Goal: Information Seeking & Learning: Learn about a topic

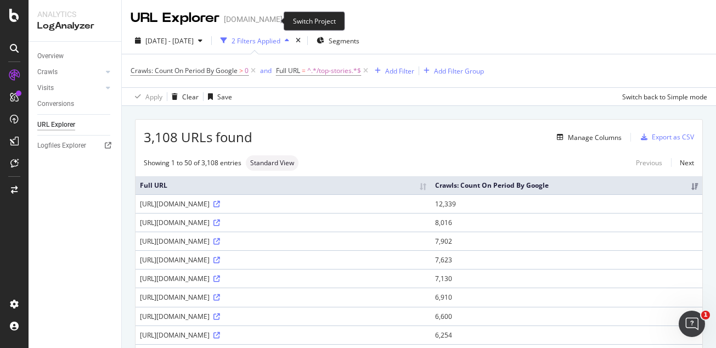
click at [287, 23] on icon "arrow-right-arrow-left" at bounding box center [290, 19] width 7 height 8
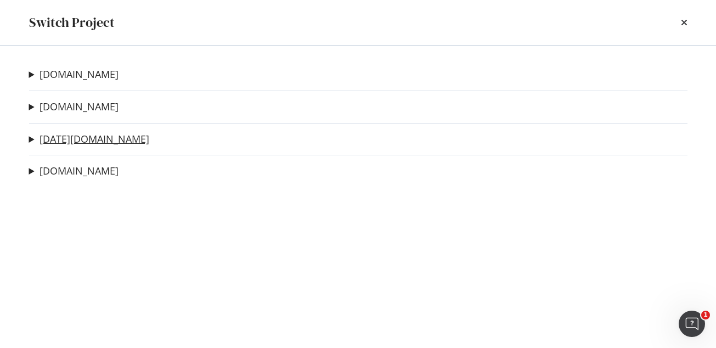
click at [70, 141] on link "[DATE][DOMAIN_NAME]" at bounding box center [95, 139] width 110 height 12
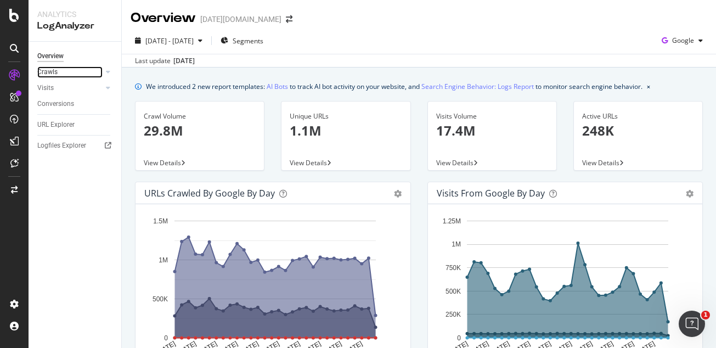
click at [68, 72] on link "Crawls" at bounding box center [69, 72] width 65 height 12
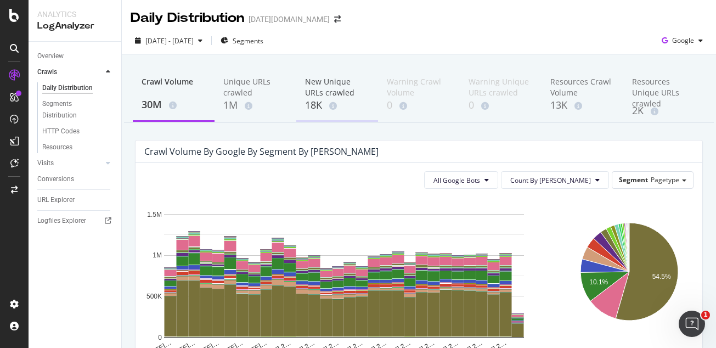
click at [299, 94] on div "New Unique URLs crawled 18K" at bounding box center [337, 95] width 82 height 54
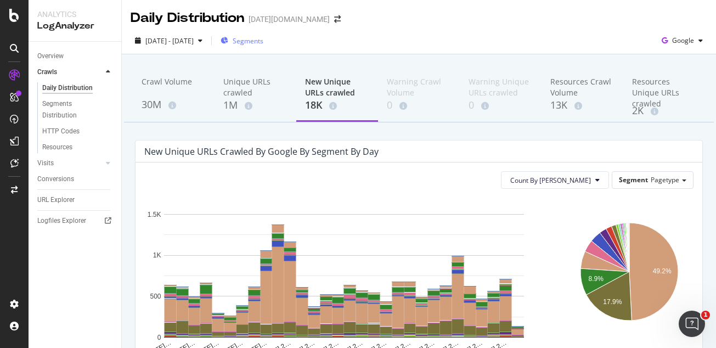
click at [264, 42] on span "Segments" at bounding box center [248, 40] width 31 height 9
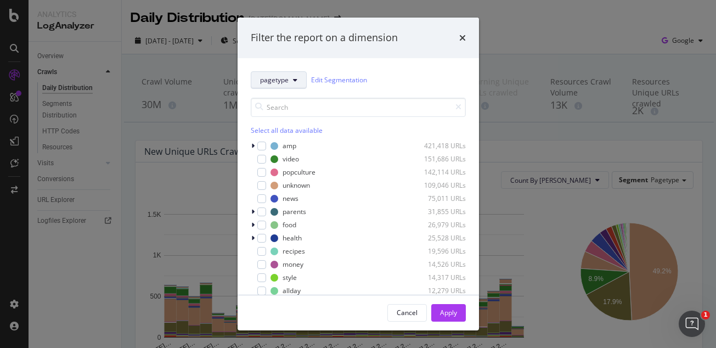
click at [284, 77] on span "pagetype" at bounding box center [274, 79] width 29 height 9
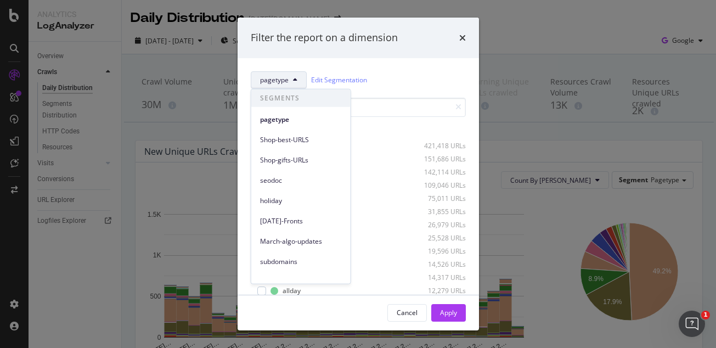
scroll to position [51, 0]
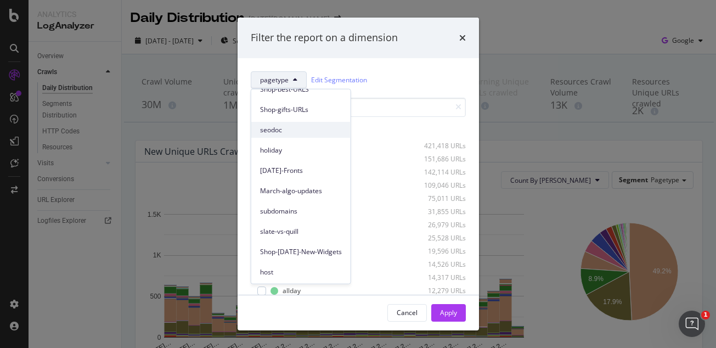
click at [287, 132] on span "seodoc" at bounding box center [301, 130] width 82 height 10
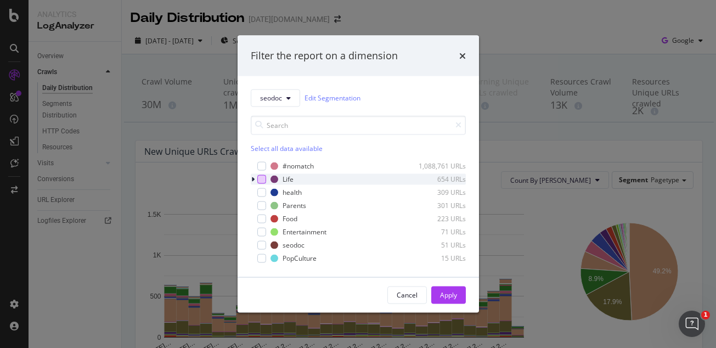
click at [262, 177] on div "modal" at bounding box center [261, 179] width 9 height 9
click at [453, 292] on div "Apply" at bounding box center [448, 294] width 17 height 9
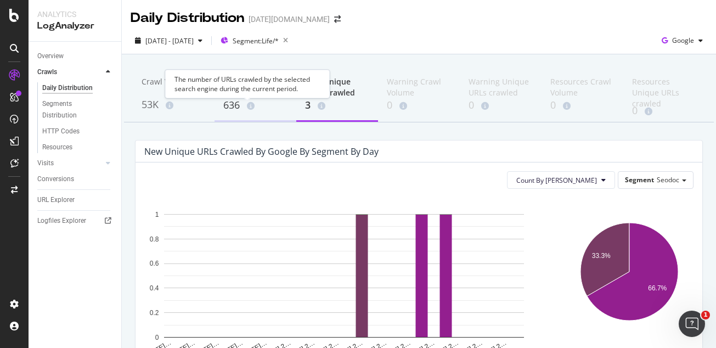
click at [250, 109] on icon at bounding box center [251, 106] width 8 height 8
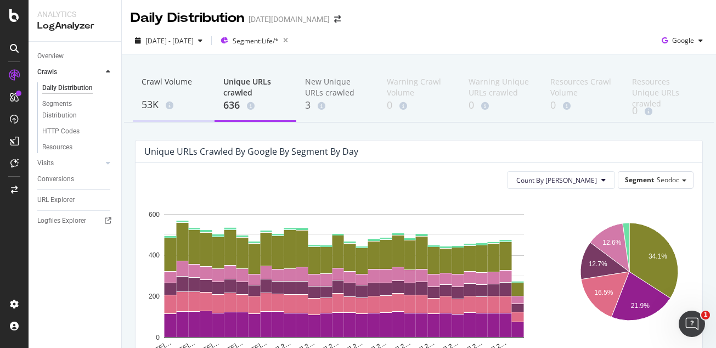
click at [168, 113] on div "Crawl Volume 53K" at bounding box center [174, 95] width 82 height 54
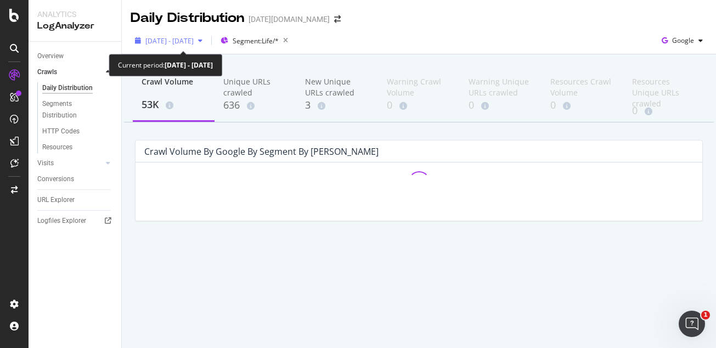
click at [186, 41] on span "2025 Jul. 22nd - Aug. 20th" at bounding box center [169, 40] width 48 height 9
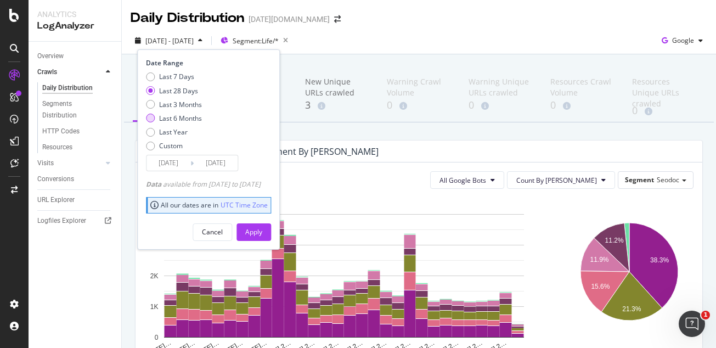
click at [147, 114] on div "Last 6 Months" at bounding box center [174, 118] width 56 height 9
click at [147, 128] on div "Last Year" at bounding box center [150, 132] width 9 height 9
type input "2024/08/21"
click at [262, 229] on div "Apply" at bounding box center [253, 231] width 17 height 9
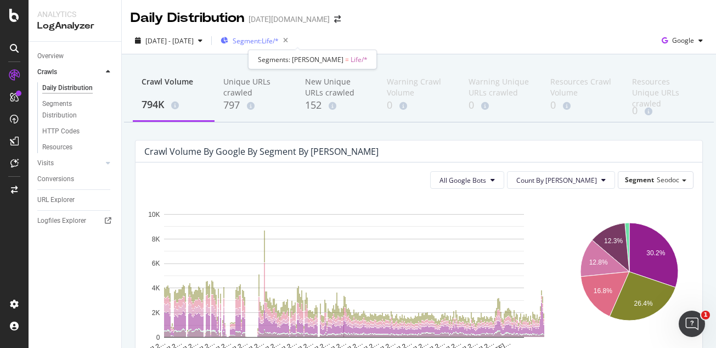
click at [279, 36] on span "Segment: Life/*" at bounding box center [256, 40] width 46 height 9
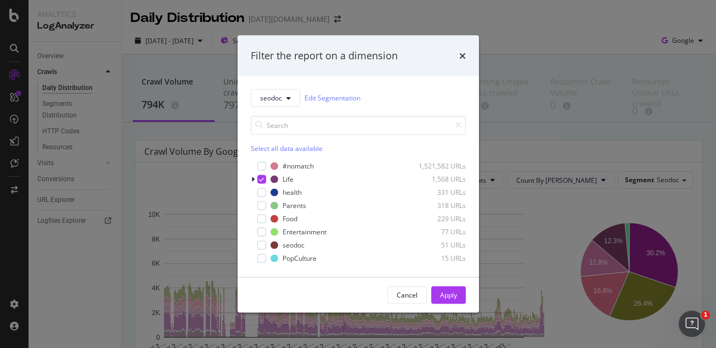
click at [553, 86] on div "Filter the report on a dimension seodoc Edit Segmentation Select all data avail…" at bounding box center [358, 174] width 716 height 348
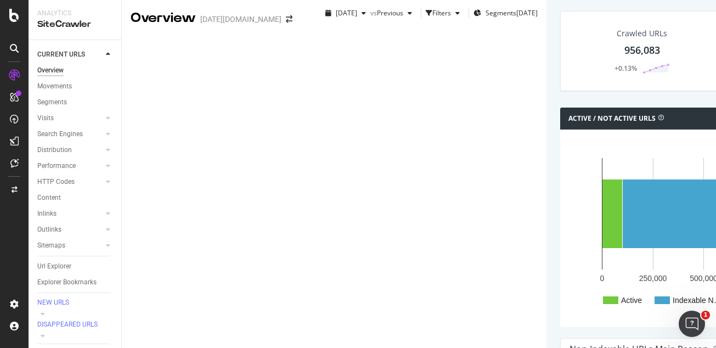
scroll to position [343, 0]
click at [486, 11] on span "Segments" at bounding box center [501, 12] width 31 height 9
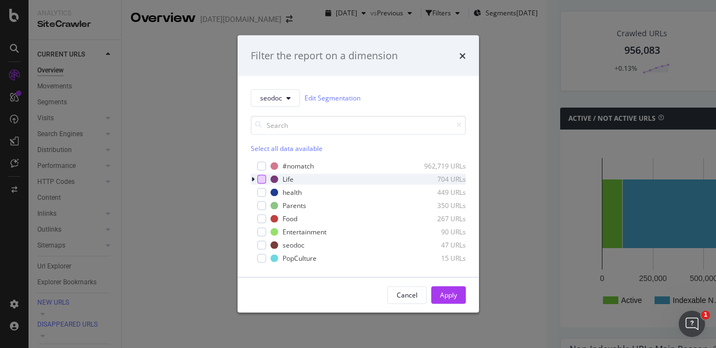
click at [261, 177] on div "modal" at bounding box center [261, 179] width 9 height 9
click at [253, 177] on icon "modal" at bounding box center [252, 179] width 3 height 7
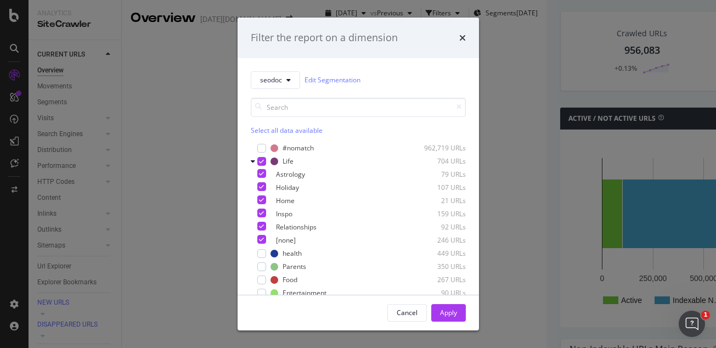
click at [457, 303] on div "Cancel Apply" at bounding box center [359, 312] width 242 height 35
click at [459, 311] on button "Apply" at bounding box center [449, 313] width 35 height 18
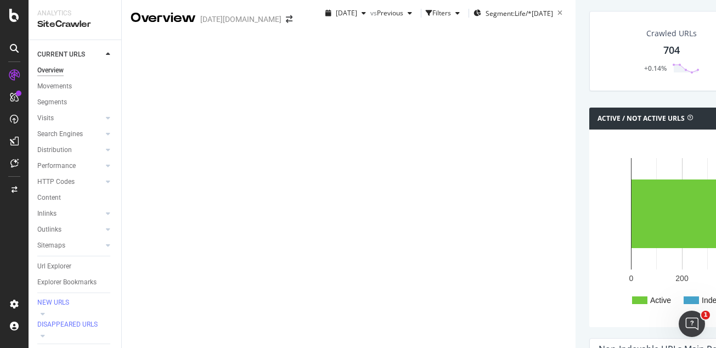
drag, startPoint x: 504, startPoint y: 187, endPoint x: 400, endPoint y: 183, distance: 104.4
click at [590, 130] on div "Active / Not Active URLs Chart (by Value) Chart (by Percentage) Table Expand Ex…" at bounding box center [726, 119] width 273 height 22
drag, startPoint x: 156, startPoint y: 212, endPoint x: 180, endPoint y: 210, distance: 23.2
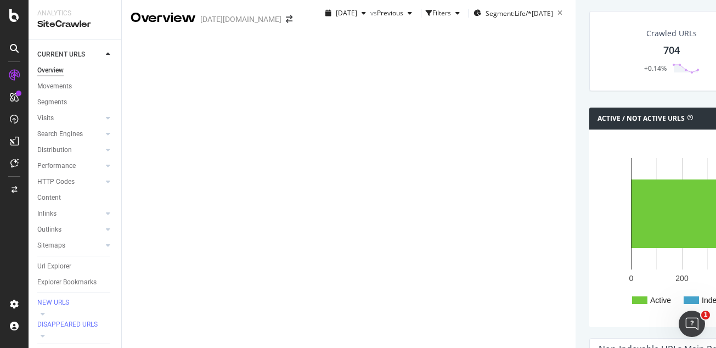
scroll to position [1243, 0]
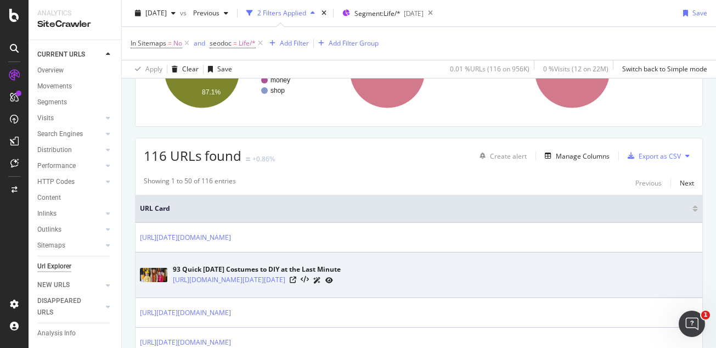
scroll to position [274, 0]
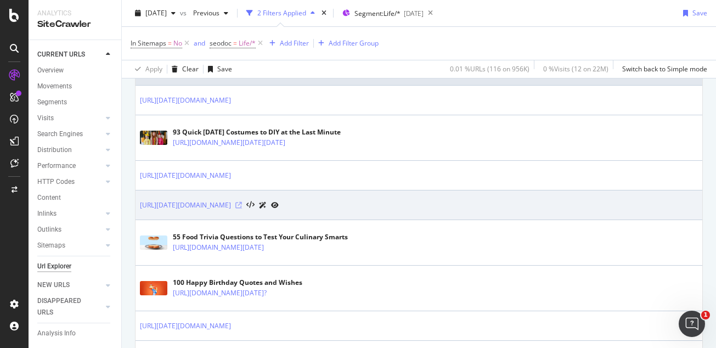
click at [242, 203] on icon at bounding box center [239, 205] width 7 height 7
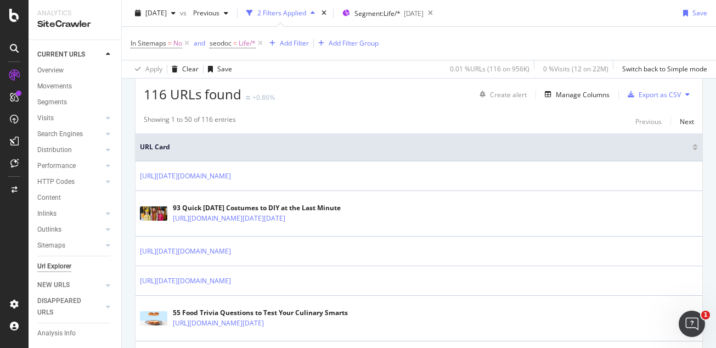
scroll to position [137, 0]
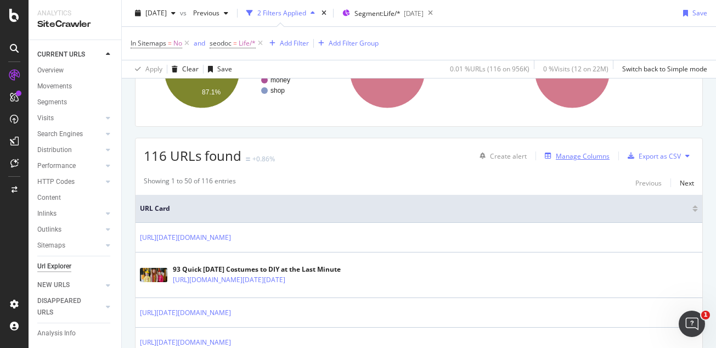
click at [565, 153] on div "Manage Columns" at bounding box center [583, 156] width 54 height 9
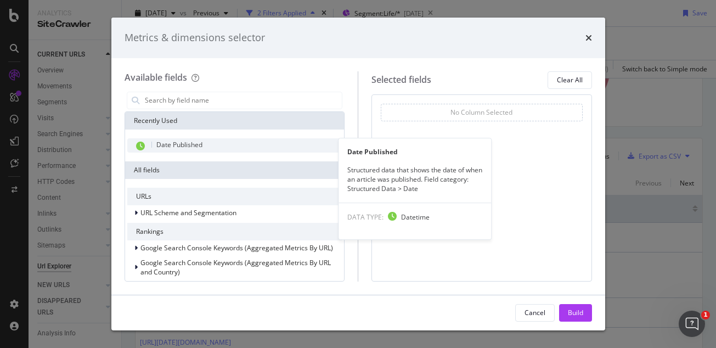
click at [220, 145] on div "Date Published" at bounding box center [234, 145] width 215 height 14
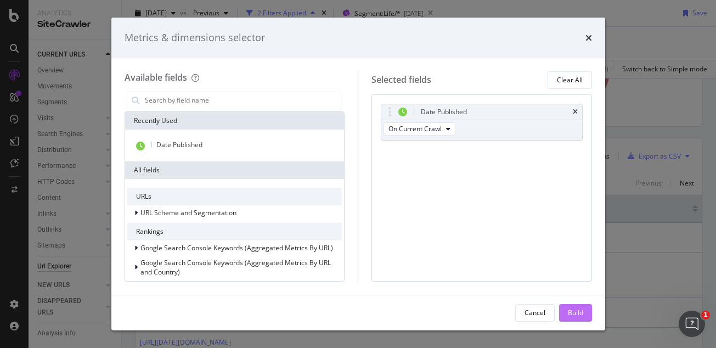
click at [580, 312] on div "Build" at bounding box center [575, 312] width 15 height 9
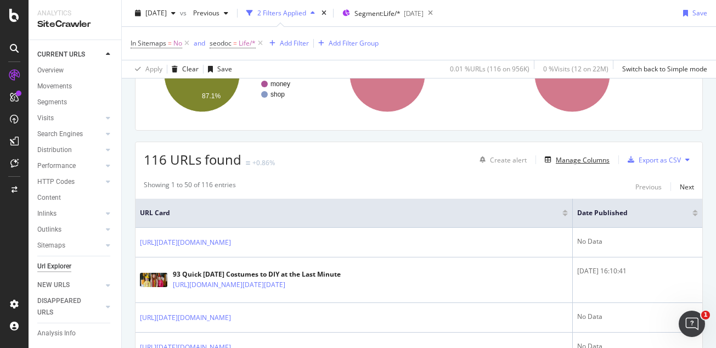
scroll to position [129, 0]
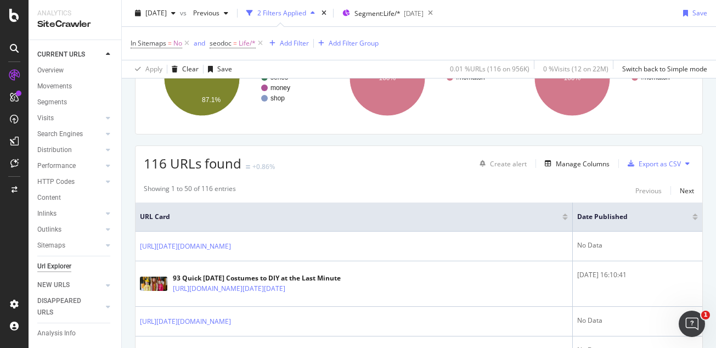
click at [693, 214] on div at bounding box center [695, 215] width 5 height 3
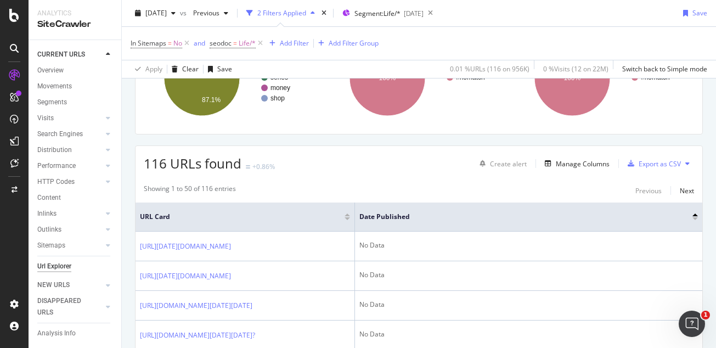
click at [693, 218] on div at bounding box center [695, 218] width 5 height 3
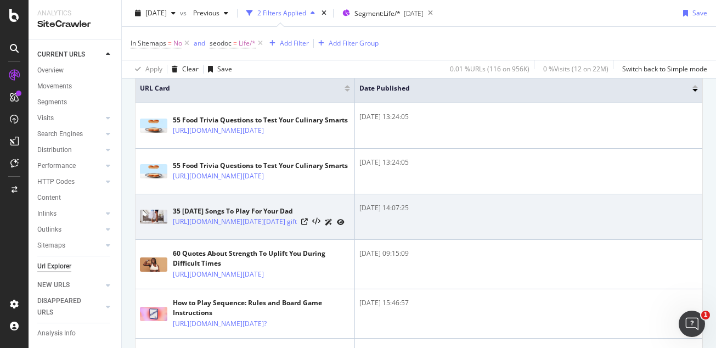
scroll to position [266, 0]
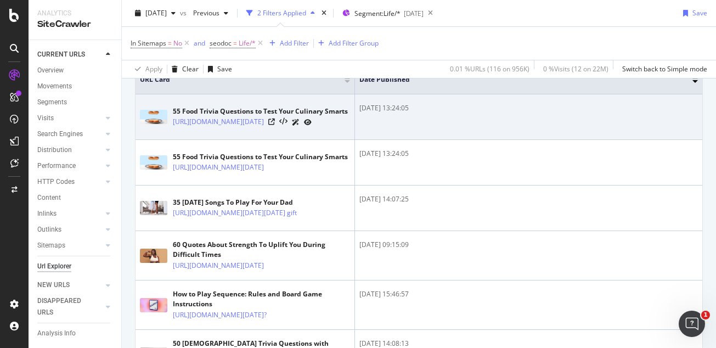
drag, startPoint x: 172, startPoint y: 117, endPoint x: 242, endPoint y: 135, distance: 72.4
click at [242, 135] on td "55 Food Trivia Questions to Test Your Culinary Smarts https://www.today.com/lif…" at bounding box center [246, 117] width 220 height 46
click at [263, 127] on link "https://www.today.com/life/inspiration/food-trivia-rcna164705?icid=recommended" at bounding box center [218, 121] width 91 height 11
click at [275, 124] on icon at bounding box center [271, 122] width 7 height 7
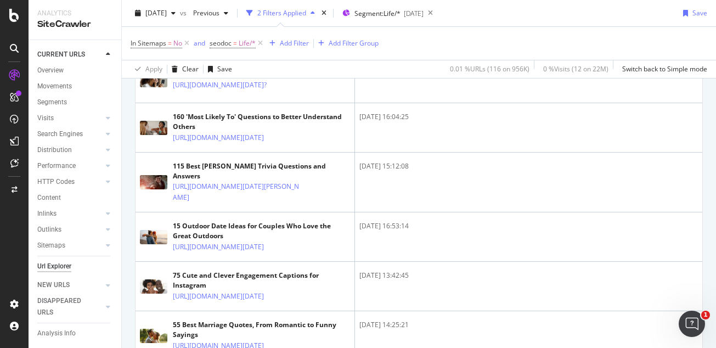
scroll to position [678, 0]
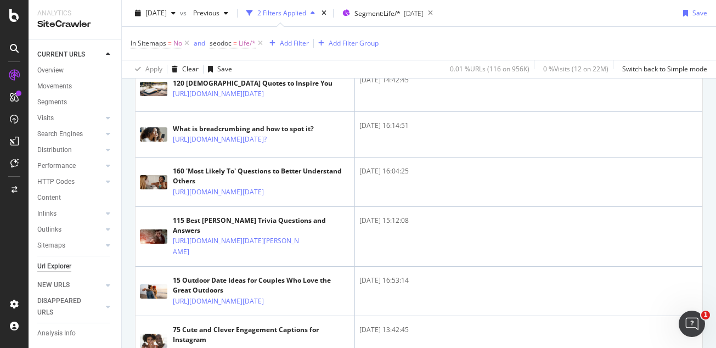
drag, startPoint x: 170, startPoint y: 149, endPoint x: 218, endPoint y: 173, distance: 54.3
click at [218, 57] on div "35 Winnie The Pooh Quotes On Love, Life and Friendship https://www.today.com/li…" at bounding box center [245, 41] width 210 height 31
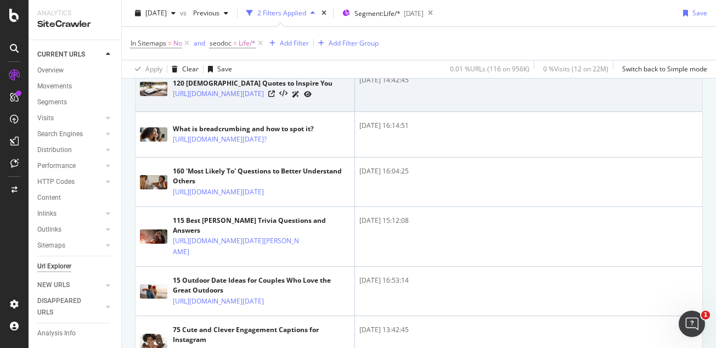
click at [283, 112] on td "120 Bible Quotes to Inspire You https://www.today.com/life/quotes/bible-quotes-…" at bounding box center [246, 89] width 220 height 46
click at [264, 99] on link "https://www.today.com/life/quotes/bible-quotes-rcna142142?search=bible" at bounding box center [218, 93] width 91 height 11
click at [275, 97] on icon at bounding box center [271, 94] width 7 height 7
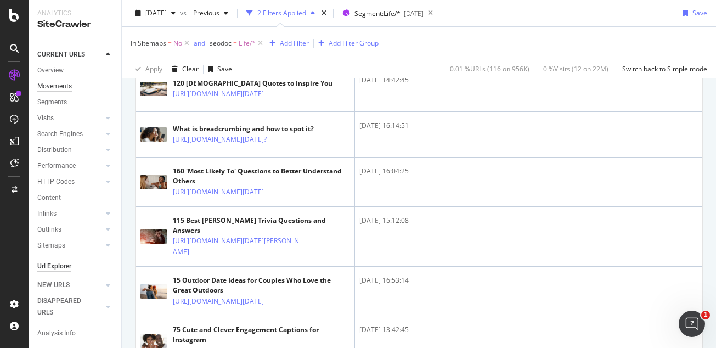
click at [65, 83] on div "Movements" at bounding box center [54, 87] width 35 height 12
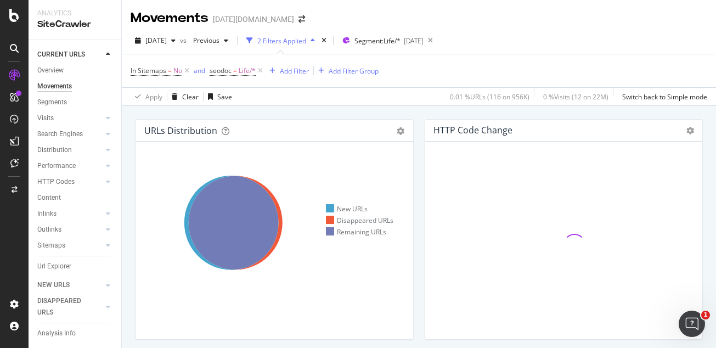
click at [135, 197] on div "URLs Distribution Venn Table Export as CSV Add to Custom Report Hold CTRL while…" at bounding box center [275, 235] width 290 height 232
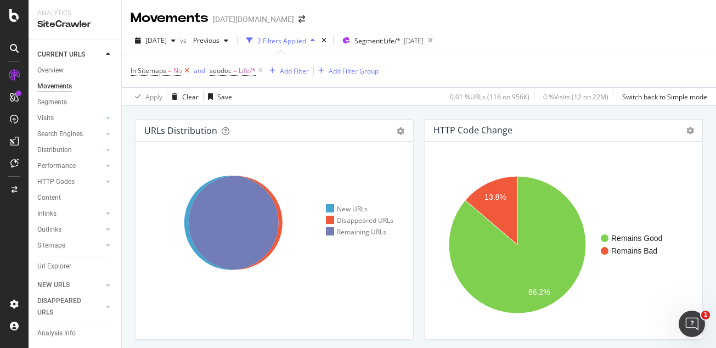
click at [187, 71] on icon at bounding box center [186, 70] width 9 height 11
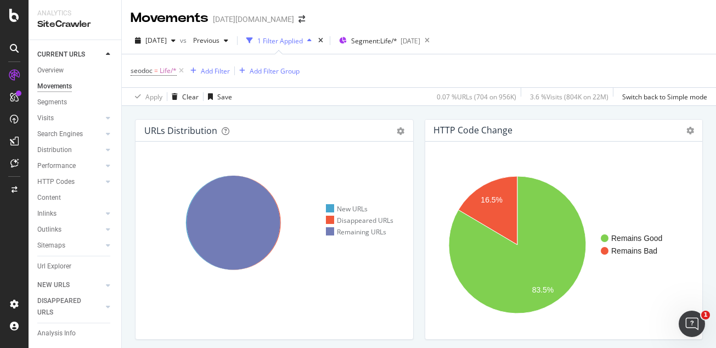
click at [122, 185] on div "URLs Distribution Venn Table Export as CSV Add to Custom Report Hold CTRL while…" at bounding box center [419, 280] width 595 height 348
click at [127, 159] on div "URLs Distribution Venn Table Export as CSV Add to Custom Report Hold CTRL while…" at bounding box center [419, 280] width 595 height 348
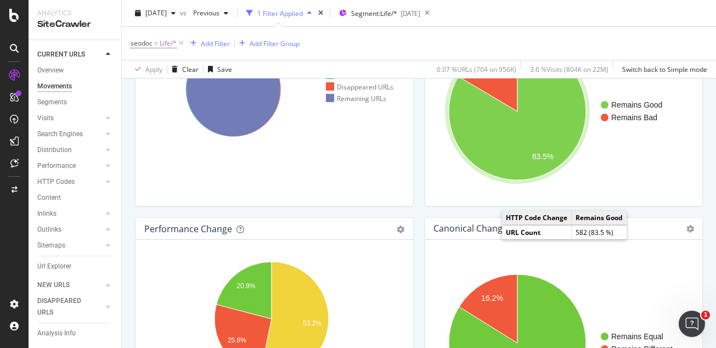
scroll to position [274, 0]
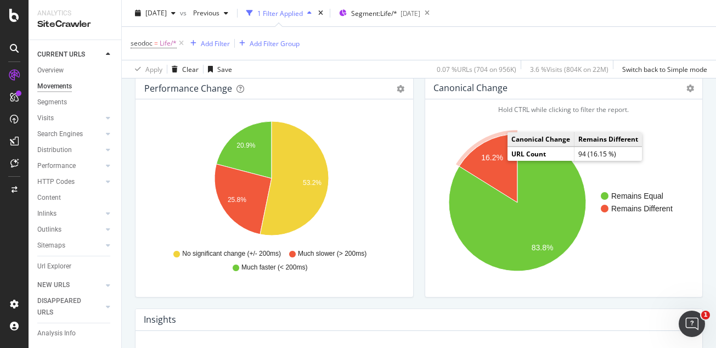
click at [485, 149] on icon "A chart." at bounding box center [488, 168] width 58 height 69
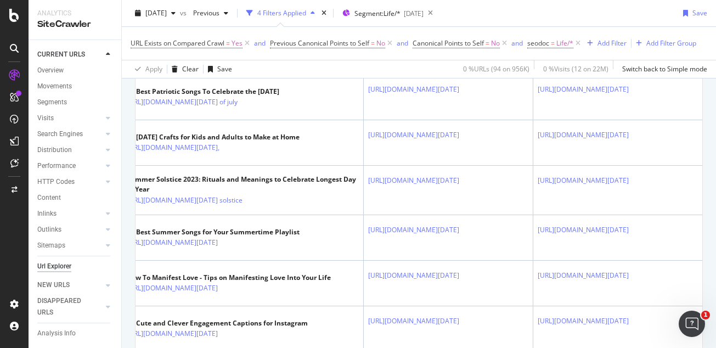
scroll to position [700, 0]
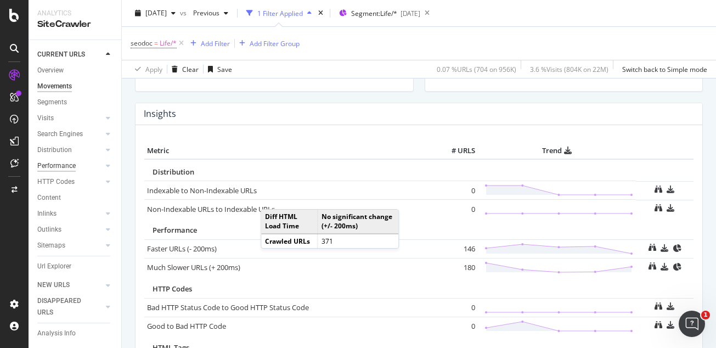
click at [69, 172] on div "Performance" at bounding box center [56, 166] width 38 height 12
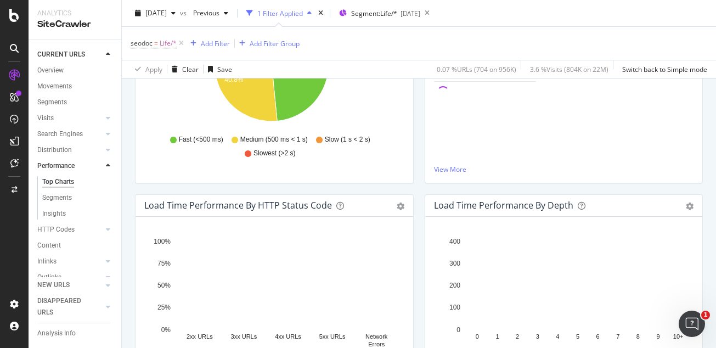
scroll to position [274, 0]
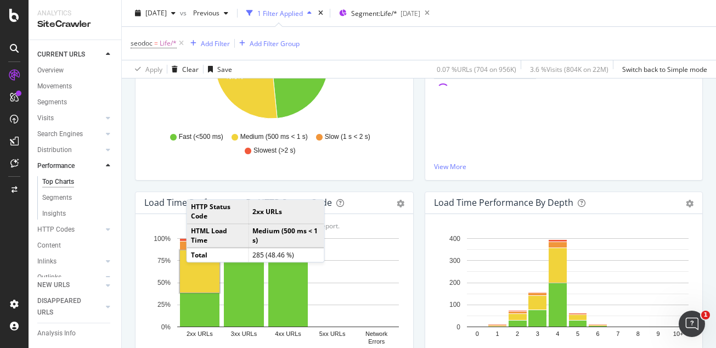
click at [197, 273] on rect "A chart." at bounding box center [200, 271] width 40 height 42
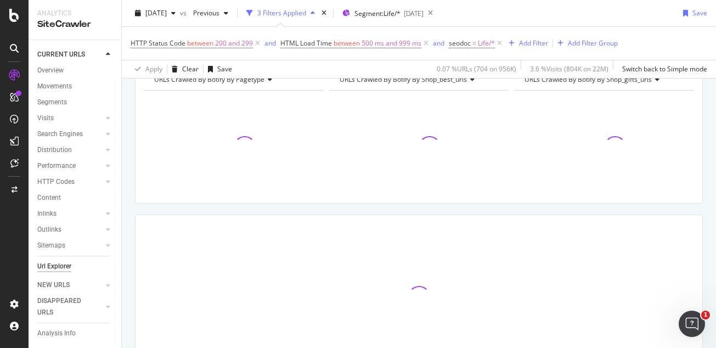
scroll to position [129, 0]
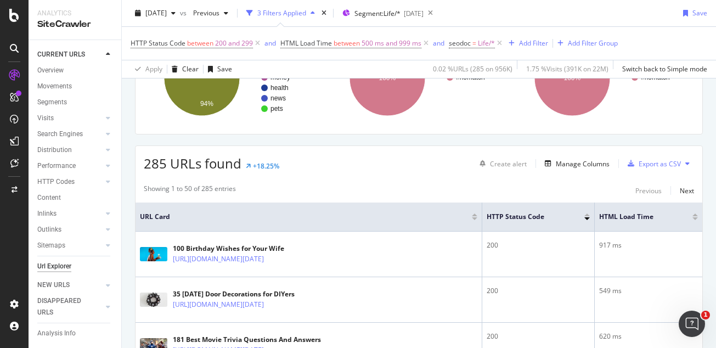
click at [141, 127] on div "URLs Crawled By Botify By pagetype Chart (by Value) Table Expand Export as CSV …" at bounding box center [419, 63] width 568 height 144
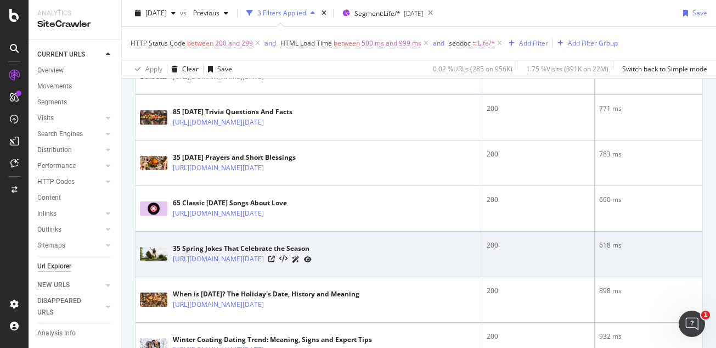
scroll to position [678, 0]
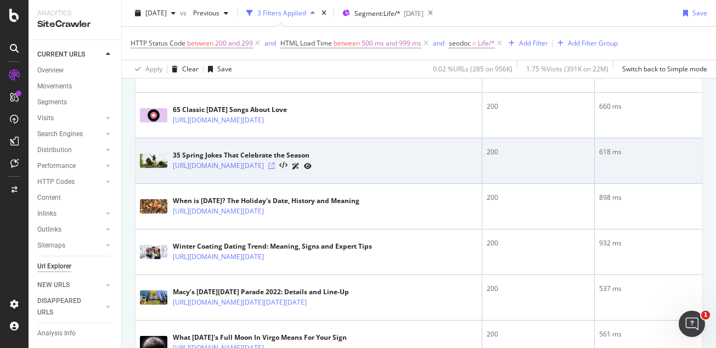
click at [275, 163] on icon at bounding box center [271, 166] width 7 height 7
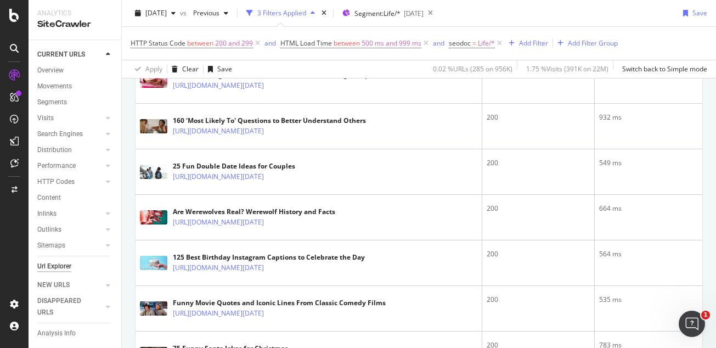
scroll to position [1990, 0]
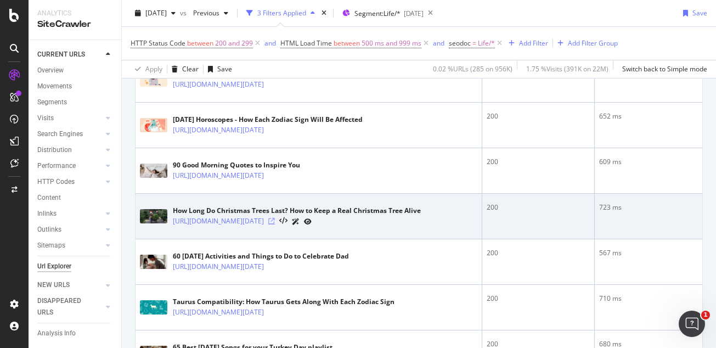
click at [275, 225] on icon at bounding box center [271, 221] width 7 height 7
